Goal: Task Accomplishment & Management: Manage account settings

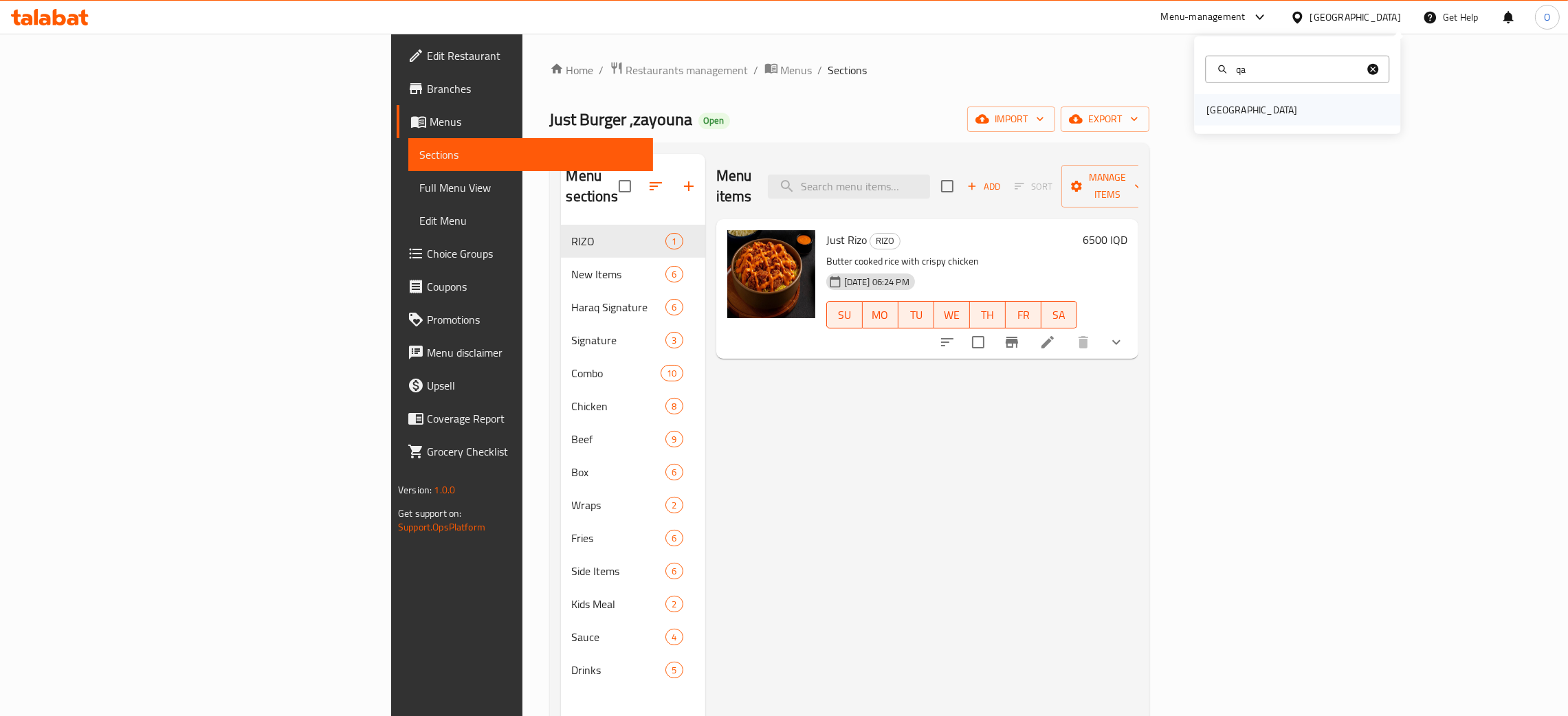
type input "qa"
click at [1258, 106] on div "[GEOGRAPHIC_DATA]" at bounding box center [1297, 109] width 206 height 32
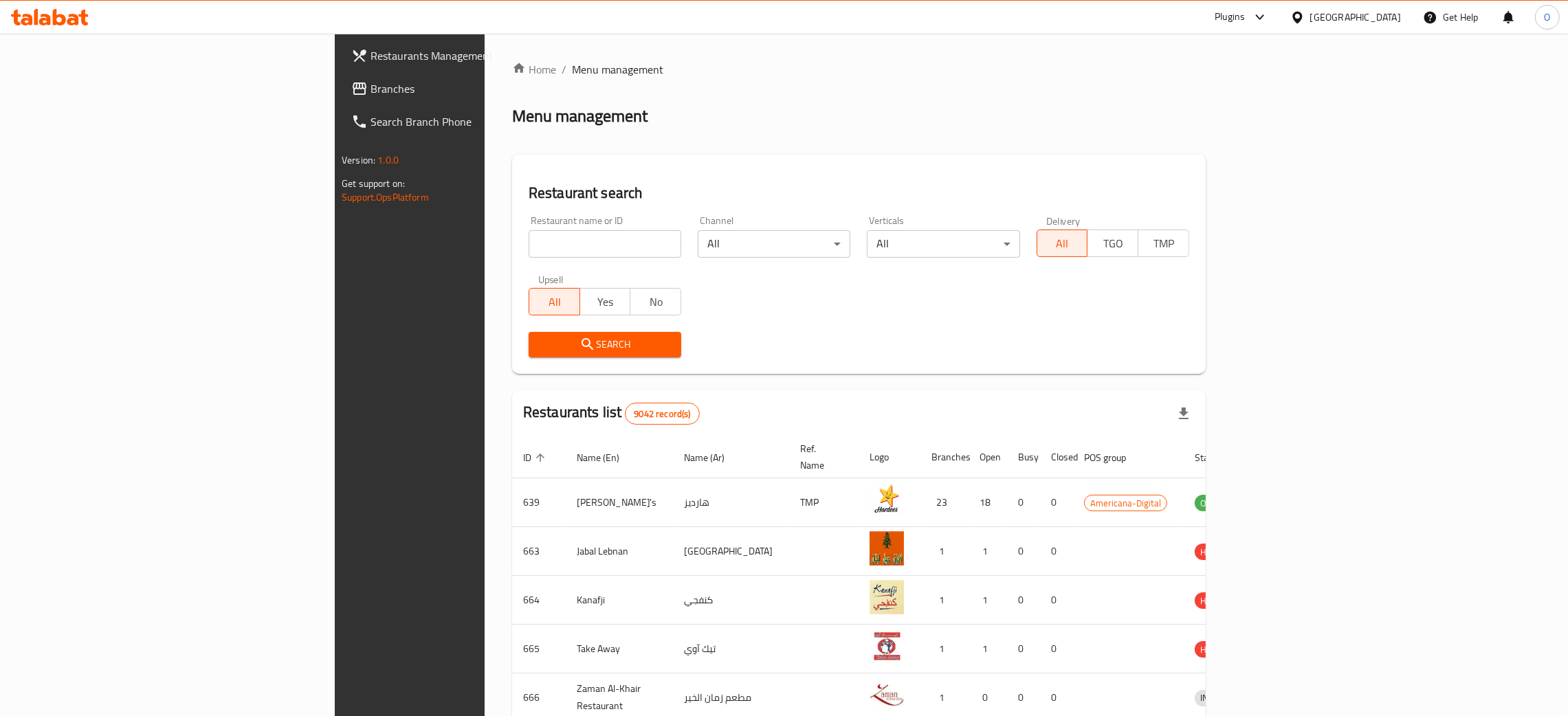
click at [529, 241] on input "search" at bounding box center [605, 244] width 153 height 28
paste input "JAMKABHET NEPALI RESTAURANT"
click button "Search" at bounding box center [605, 345] width 153 height 25
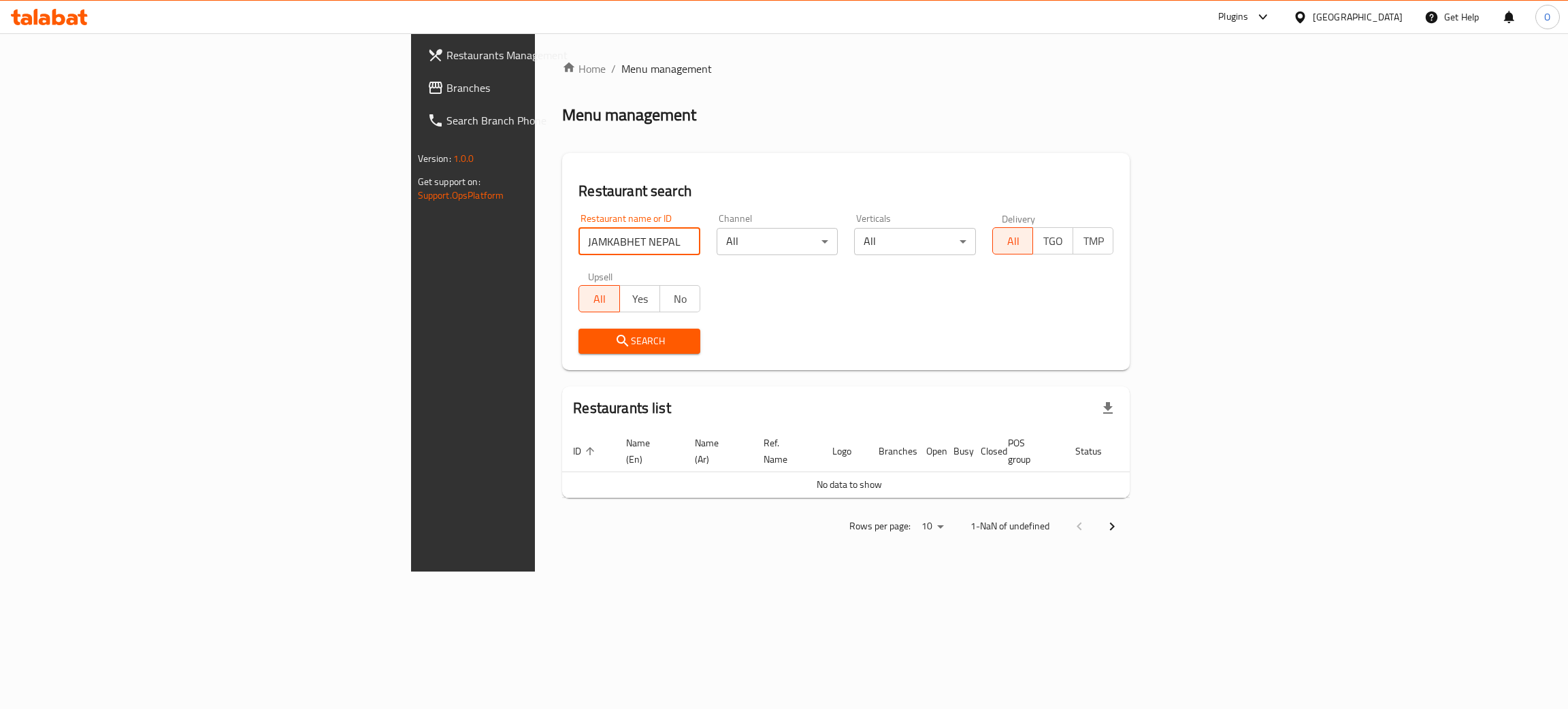
click at [579, 237] on input "JAMKABHET NEPALI RESTAURANT" at bounding box center [640, 242] width 122 height 27
type input "JAMKABHET NEPALI"
click button "Search" at bounding box center [640, 341] width 122 height 25
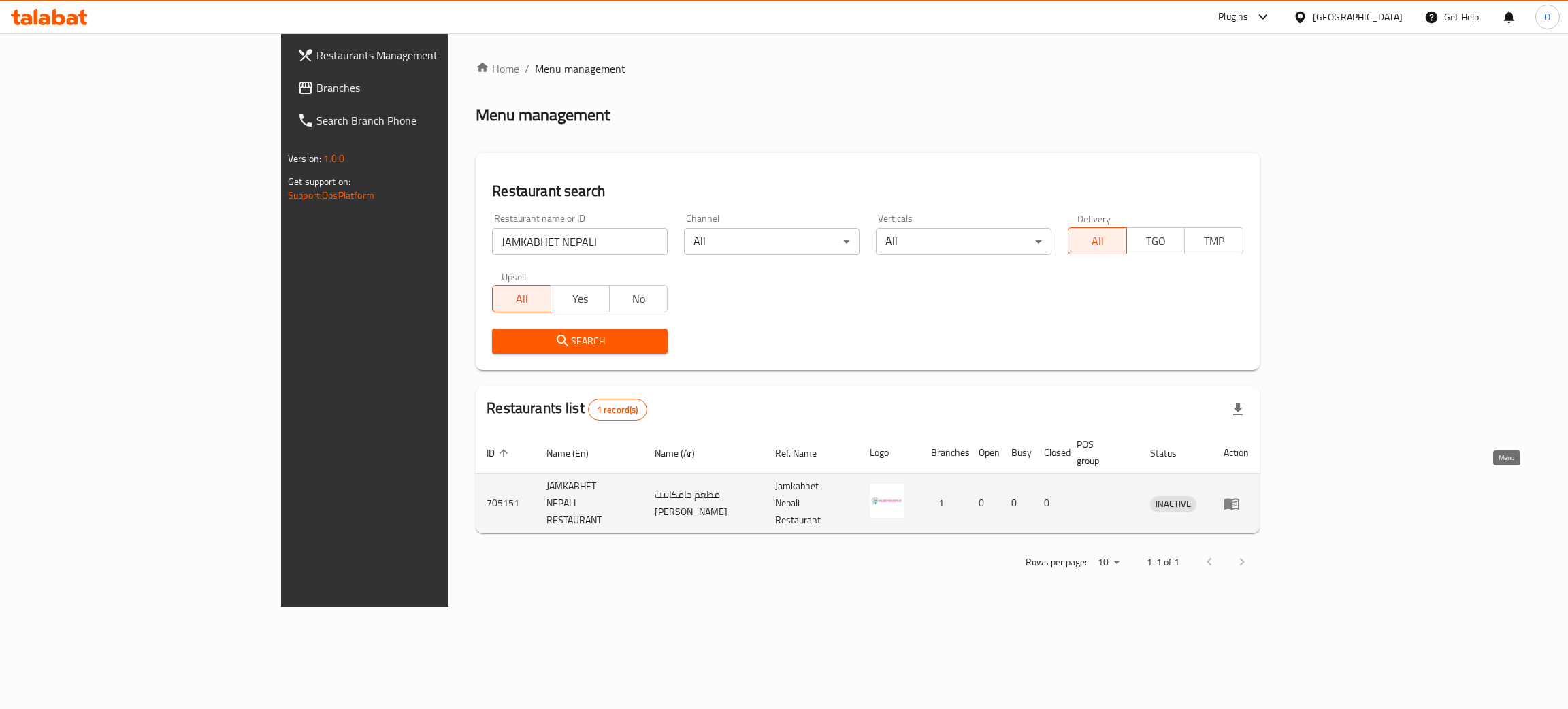
click at [1240, 498] on icon "enhanced table" at bounding box center [1232, 504] width 15 height 11
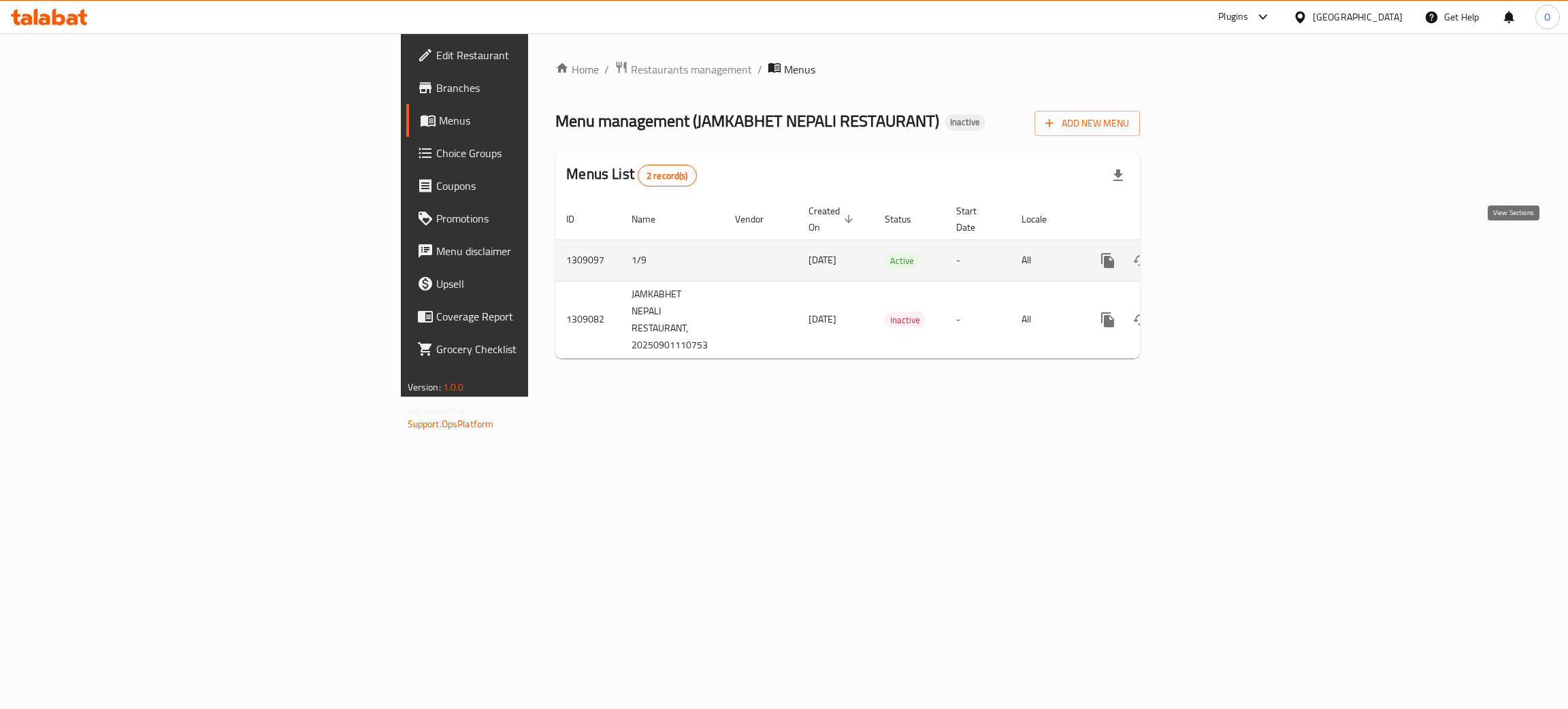
click at [1212, 254] on icon "enhanced table" at bounding box center [1206, 260] width 12 height 12
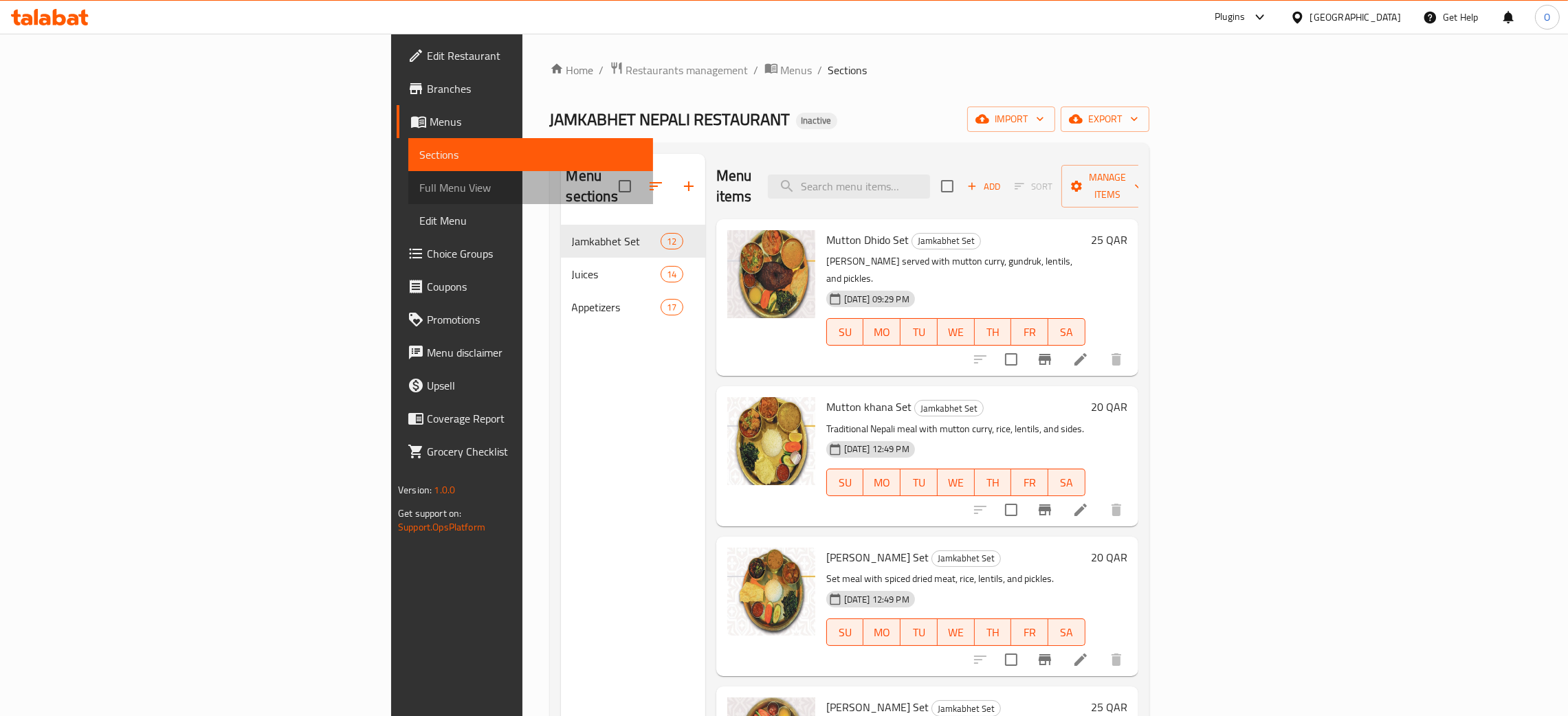
click at [419, 191] on span "Full Menu View" at bounding box center [530, 187] width 223 height 16
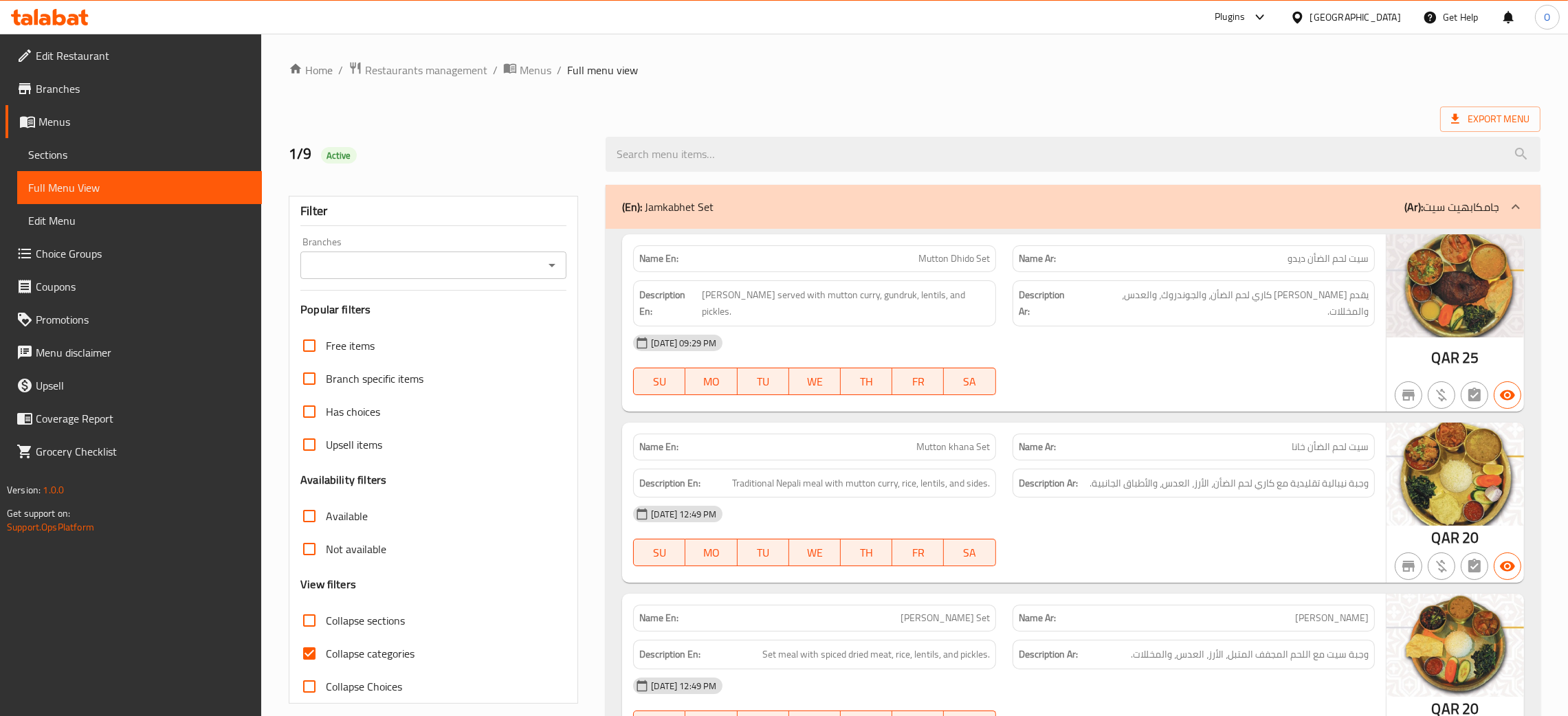
click at [56, 156] on span "Sections" at bounding box center [140, 154] width 223 height 16
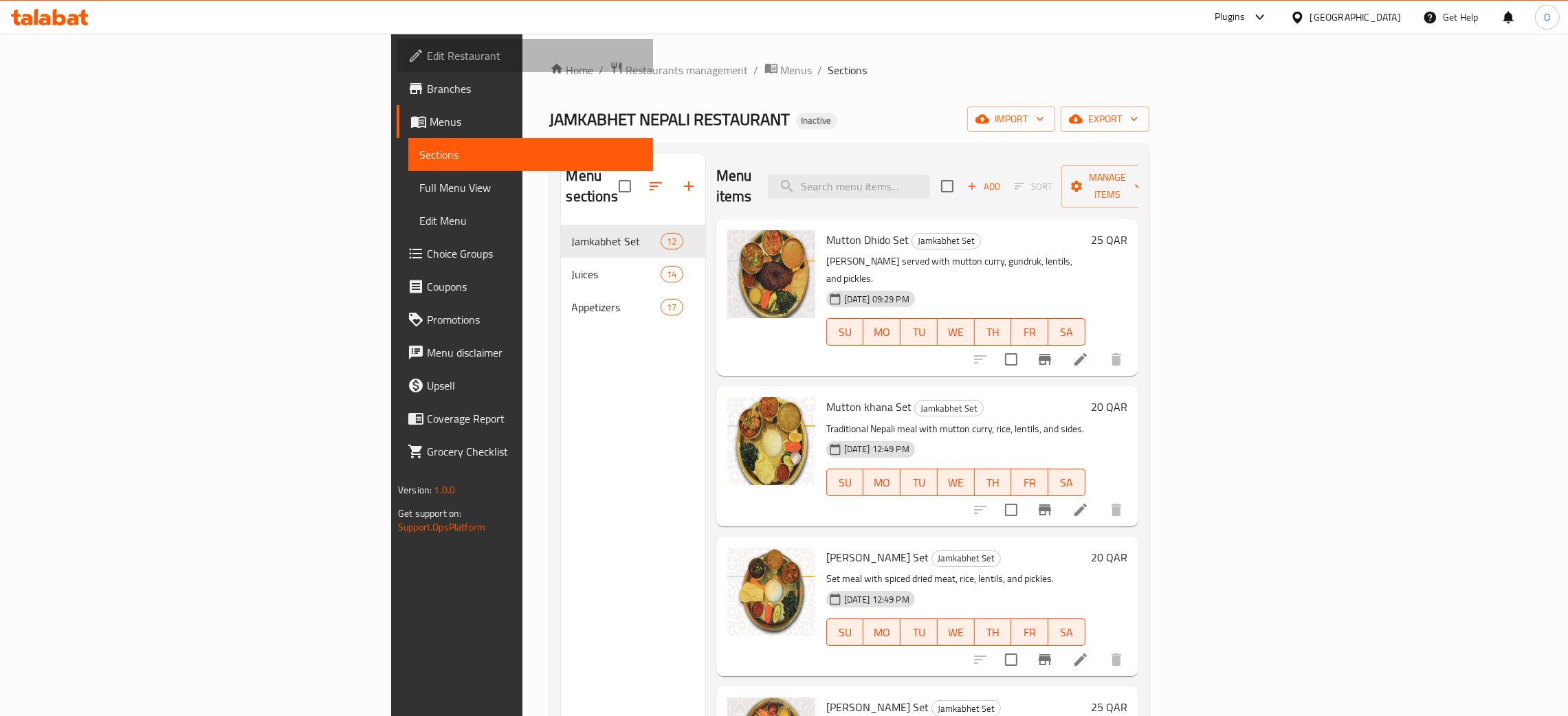
click at [427, 52] on span "Edit Restaurant" at bounding box center [534, 55] width 215 height 16
